Goal: Transaction & Acquisition: Purchase product/service

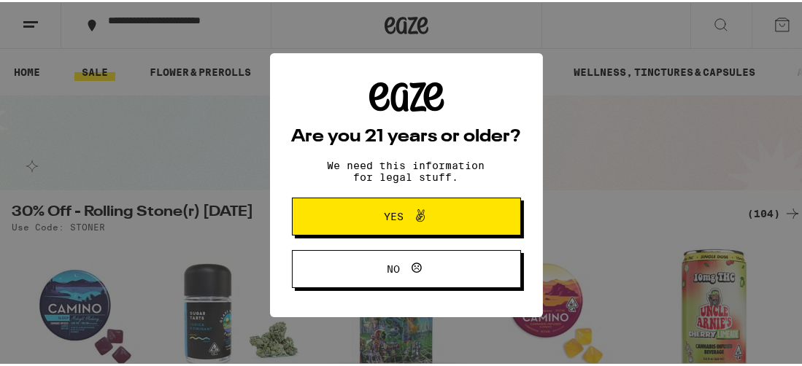
click at [463, 218] on button "Yes" at bounding box center [406, 215] width 229 height 38
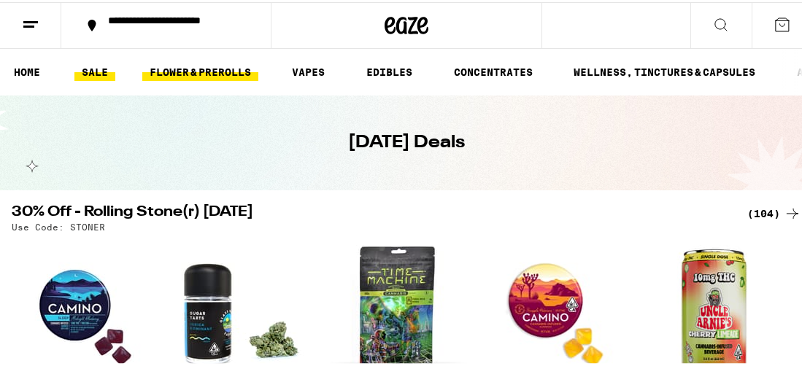
click at [185, 67] on link "FLOWER & PREROLLS" at bounding box center [200, 70] width 116 height 18
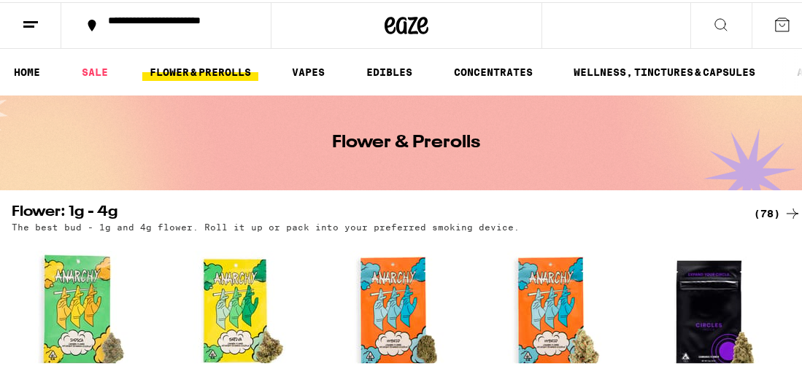
click at [619, 27] on div "**********" at bounding box center [406, 23] width 813 height 47
click at [694, 21] on button at bounding box center [720, 24] width 61 height 46
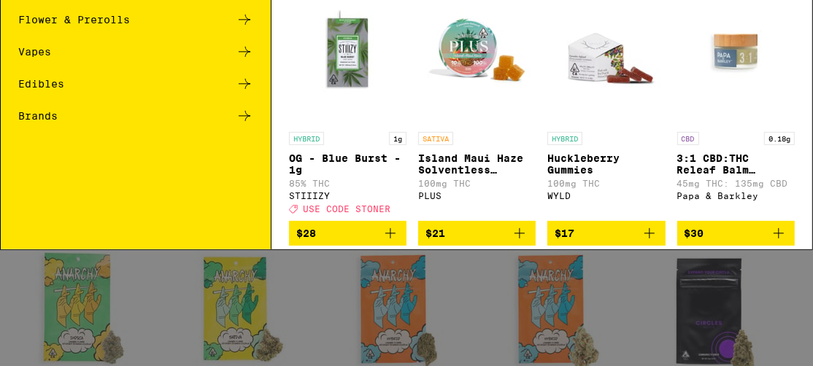
click at [238, 134] on icon at bounding box center [245, 136] width 18 height 18
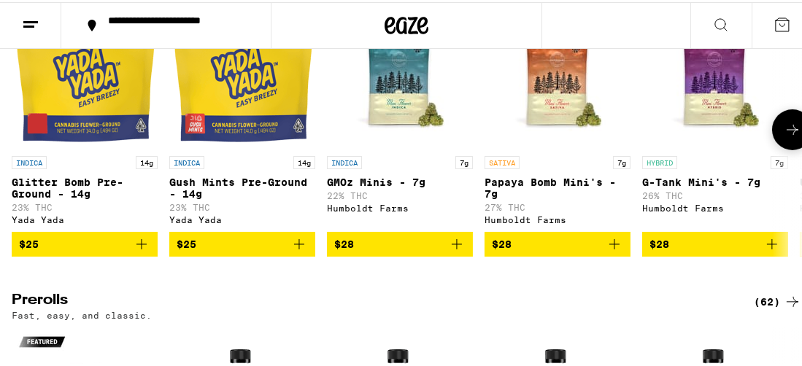
scroll to position [389, 0]
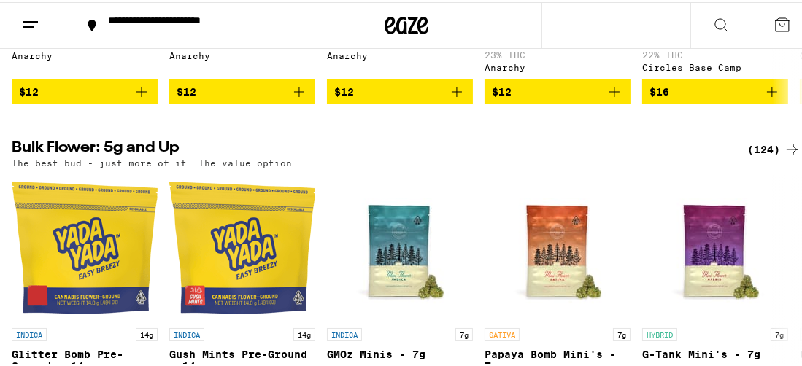
click at [784, 156] on icon at bounding box center [793, 148] width 18 height 18
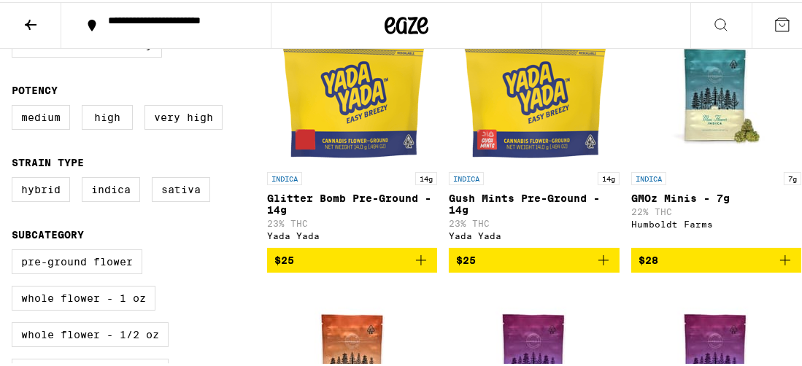
scroll to position [389, 0]
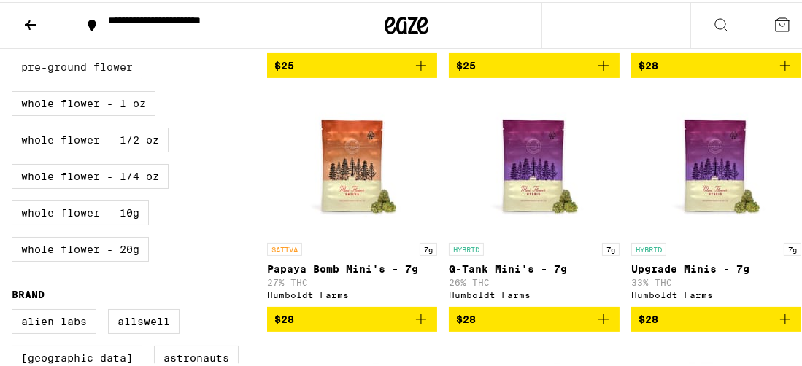
click at [79, 77] on label "Pre-ground Flower" at bounding box center [77, 65] width 131 height 25
click at [15, 55] on input "Pre-ground Flower" at bounding box center [15, 55] width 1 height 1
checkbox input "true"
